Goal: Information Seeking & Learning: Understand process/instructions

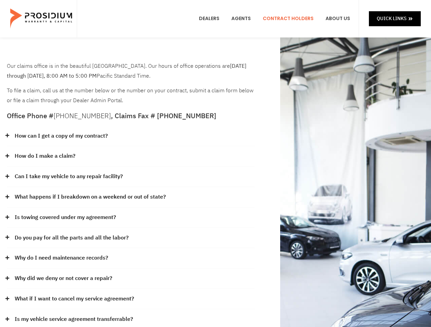
click at [215, 164] on div "How do I make a claim?" at bounding box center [131, 156] width 248 height 20
click at [131, 136] on div "How can I get a copy of my contract?" at bounding box center [131, 136] width 248 height 20
click at [61, 136] on link "How can I get a copy of my contract?" at bounding box center [61, 136] width 93 height 10
click at [131, 157] on div "How do I make a claim?" at bounding box center [131, 156] width 248 height 20
click at [45, 156] on link "How do I make a claim?" at bounding box center [45, 156] width 61 height 10
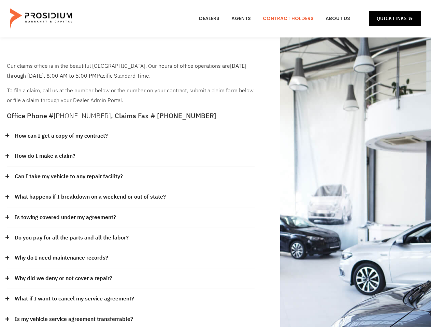
click at [131, 177] on div "Can I take my vehicle to any repair facility?" at bounding box center [131, 177] width 248 height 20
click at [69, 177] on link "Can I take my vehicle to any repair facility?" at bounding box center [69, 177] width 108 height 10
click at [131, 197] on link "What happens if I breakdown on a weekend or out of state?" at bounding box center [90, 197] width 151 height 10
click at [89, 197] on link "What happens if I breakdown on a weekend or out of state?" at bounding box center [90, 197] width 151 height 10
click at [131, 218] on div "Is towing covered under my agreement?" at bounding box center [131, 218] width 248 height 20
